Goal: Task Accomplishment & Management: Use online tool/utility

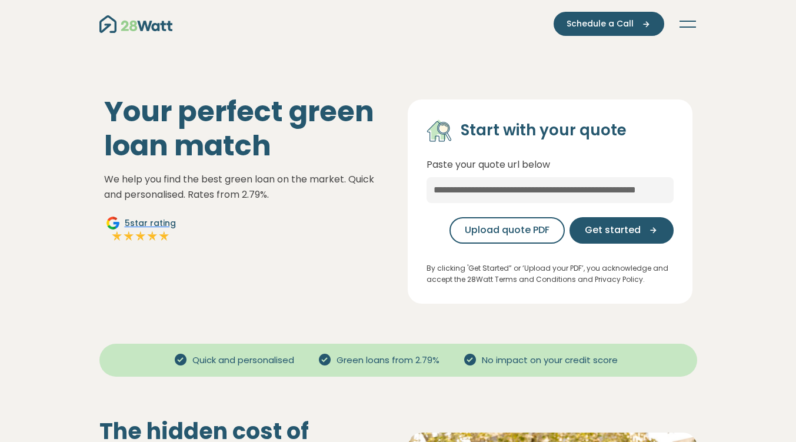
click at [687, 19] on button "Toggle navigation" at bounding box center [687, 24] width 19 height 12
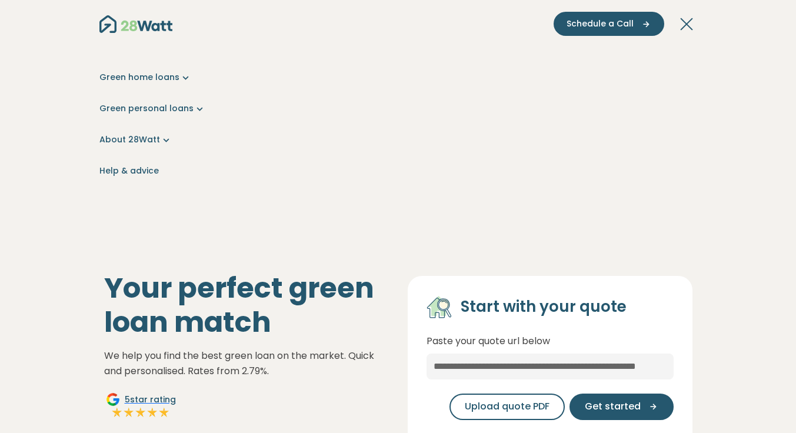
click at [254, 150] on ul "Green home loans Get started Learn more Use case Products Green personal loans …" at bounding box center [398, 124] width 598 height 106
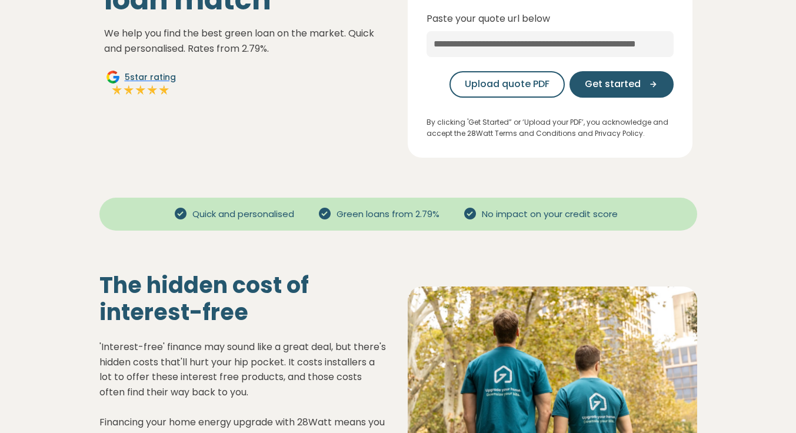
scroll to position [304, 0]
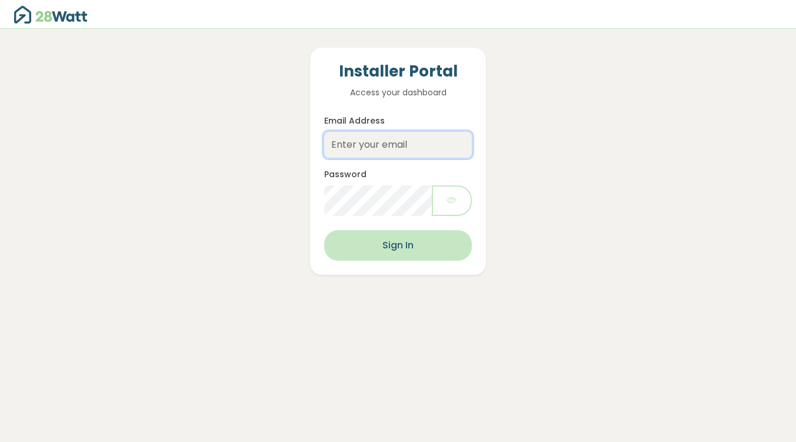
type input "[PERSON_NAME][EMAIL_ADDRESS][DOMAIN_NAME]"
click at [382, 239] on button "Sign In" at bounding box center [397, 245] width 147 height 31
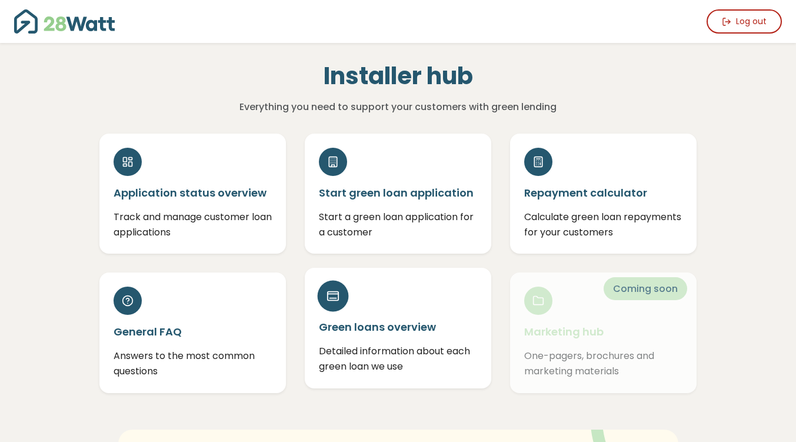
click at [375, 336] on div "Green loans overview Detailed information about each green loan we use" at bounding box center [398, 328] width 186 height 120
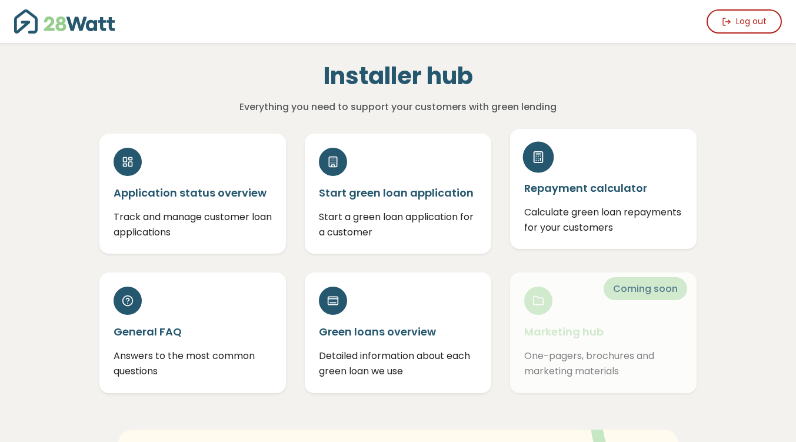
click at [601, 178] on div "Repayment calculator Calculate green loan repayments for your customers" at bounding box center [603, 189] width 186 height 120
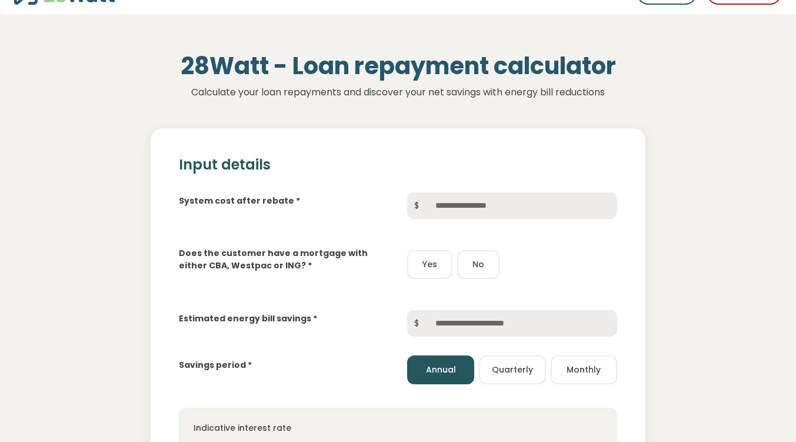
scroll to position [28, 0]
click at [519, 214] on input "text" at bounding box center [521, 206] width 191 height 26
type input "******"
click at [431, 263] on button "Yes" at bounding box center [429, 265] width 45 height 29
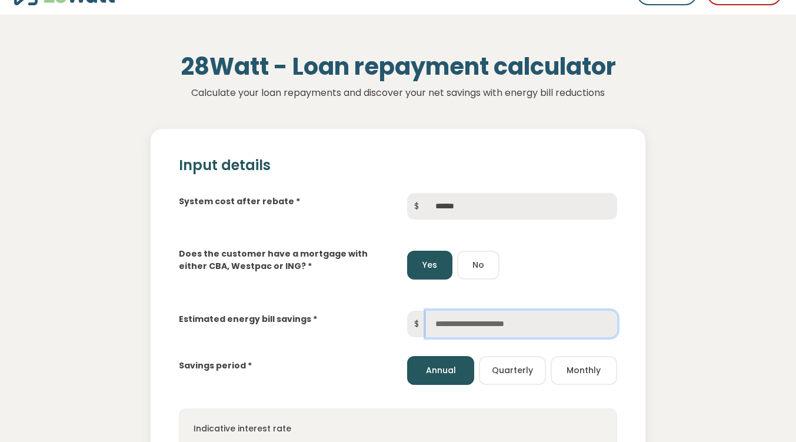
click at [482, 329] on input "text" at bounding box center [521, 324] width 191 height 26
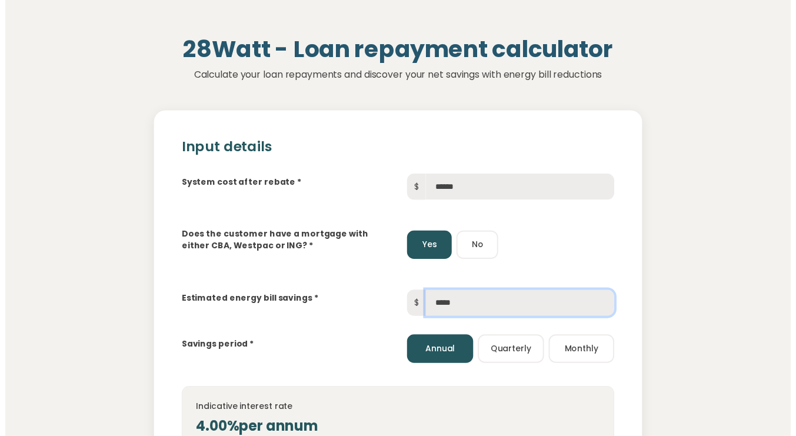
scroll to position [0, 0]
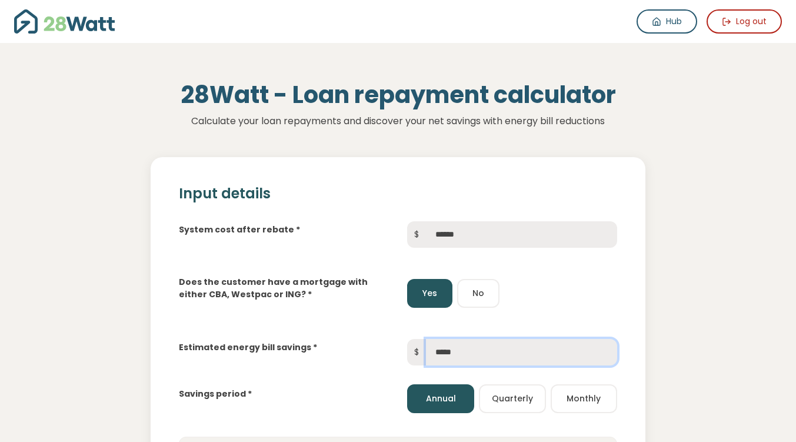
type input "*****"
